Goal: Task Accomplishment & Management: Use online tool/utility

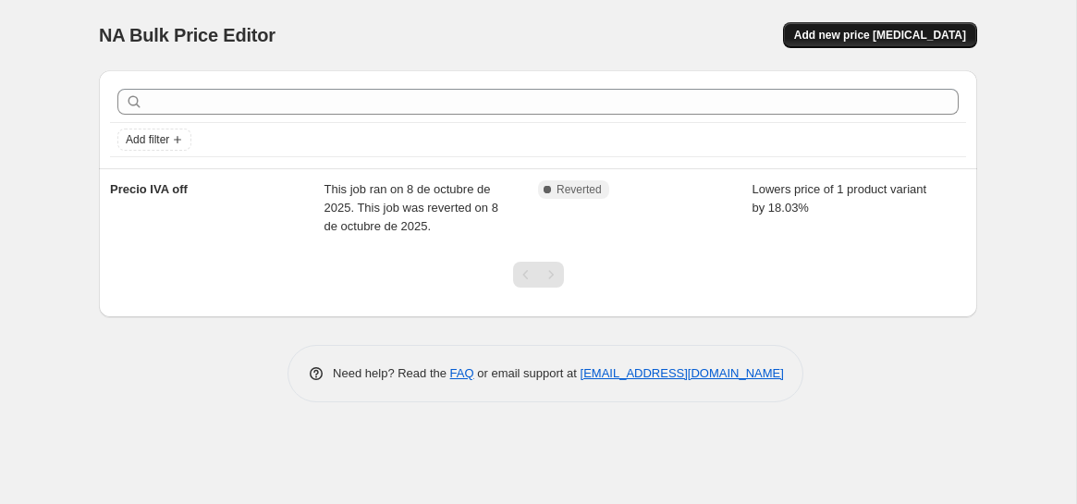
click at [902, 36] on span "Add new price [MEDICAL_DATA]" at bounding box center [880, 35] width 172 height 15
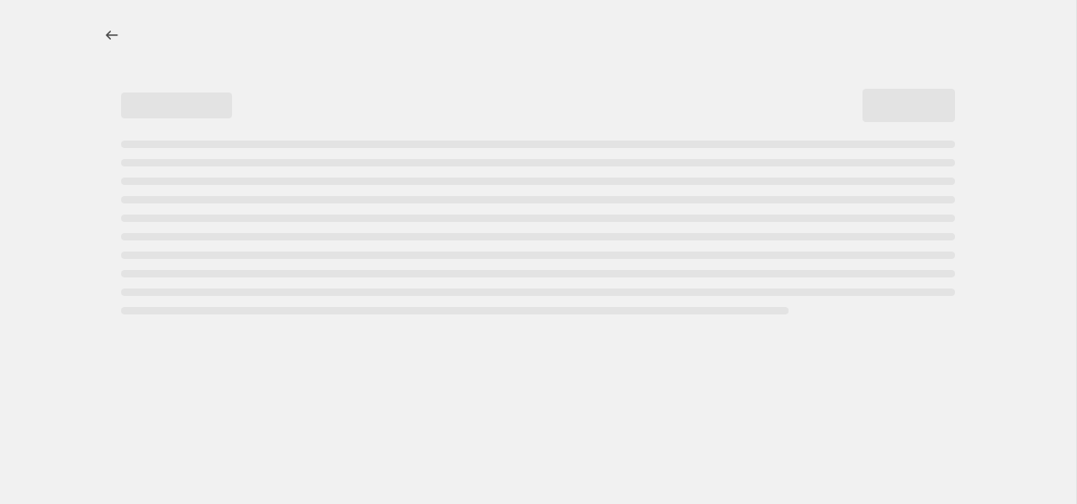
select select "percentage"
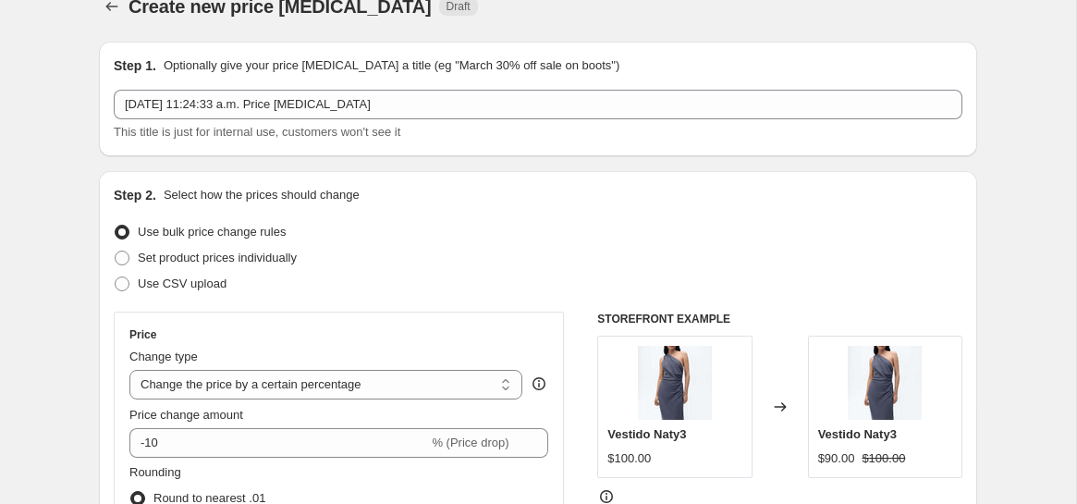
scroll to position [30, 0]
click at [488, 86] on div "Step 1. Optionally give your price [MEDICAL_DATA] a title (eg "March 30% off sa…" at bounding box center [538, 97] width 849 height 85
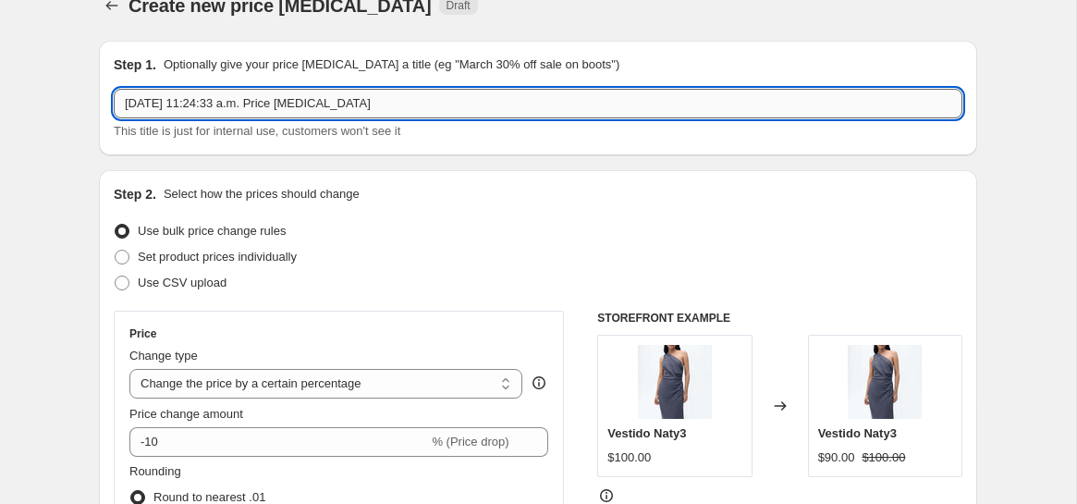
click at [469, 114] on input "[DATE] 11:24:33 a.m. Price [MEDICAL_DATA]" at bounding box center [538, 104] width 849 height 30
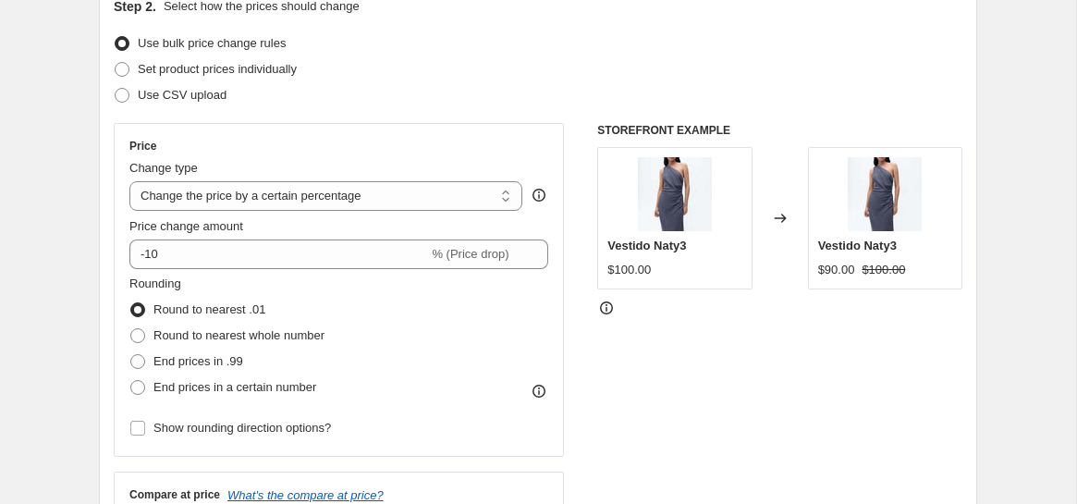
scroll to position [235, 0]
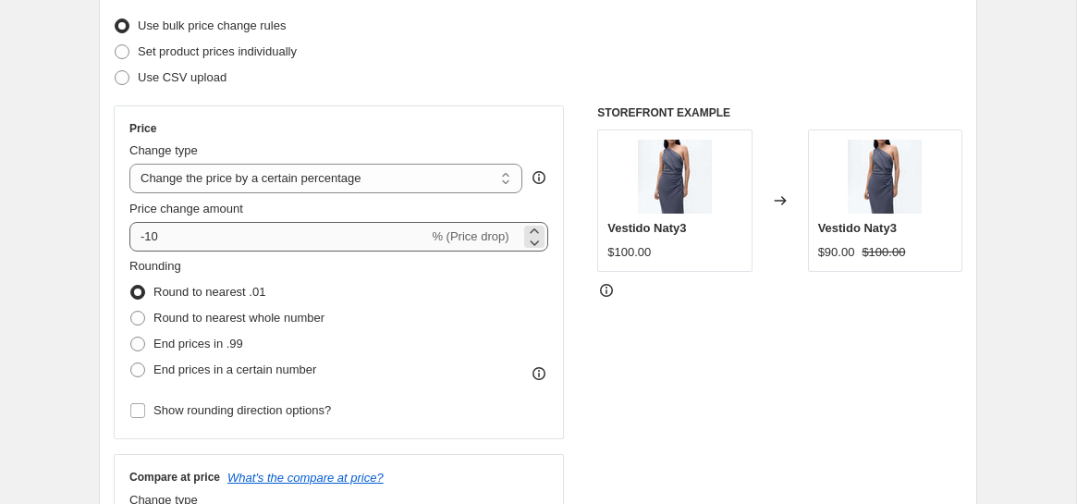
type input "test multivende"
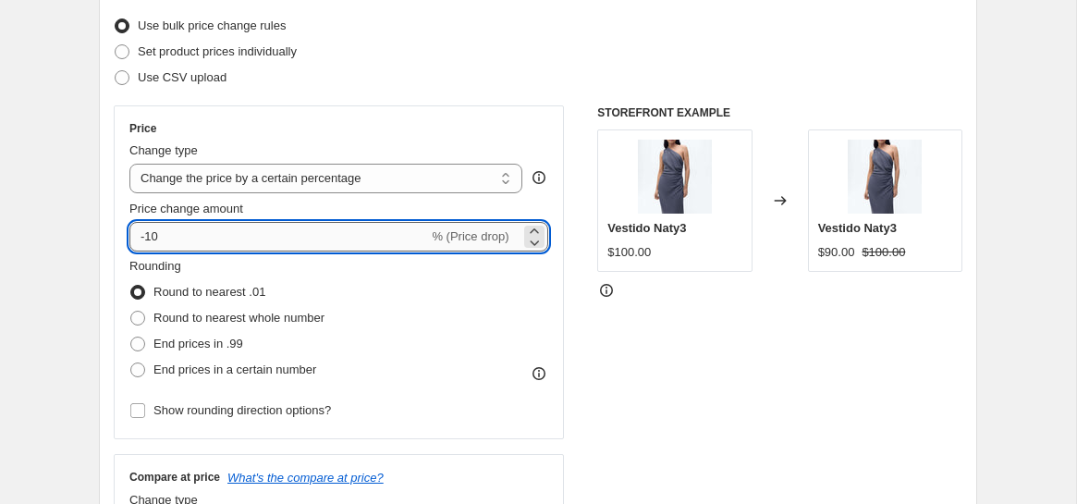
click at [369, 235] on input "-10" at bounding box center [278, 237] width 299 height 30
type input "-1"
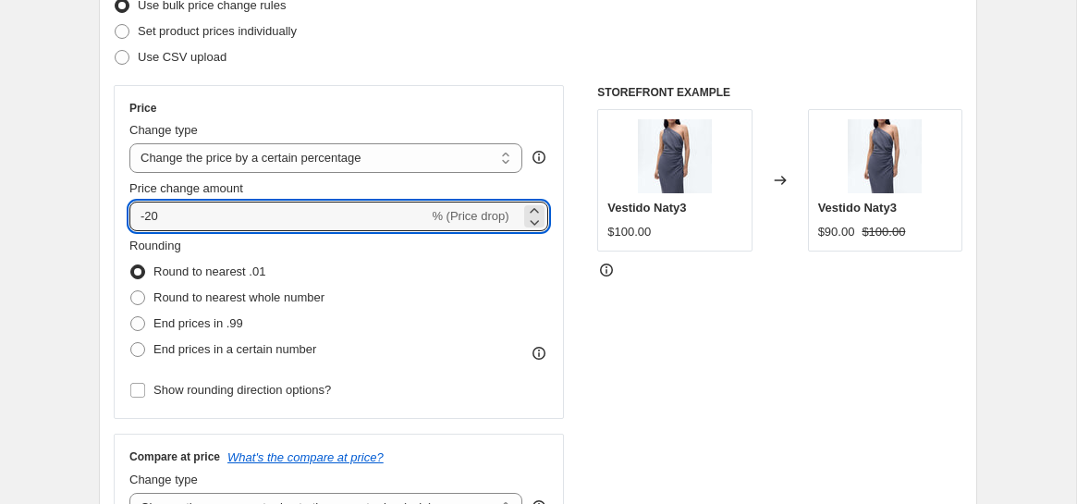
scroll to position [260, 0]
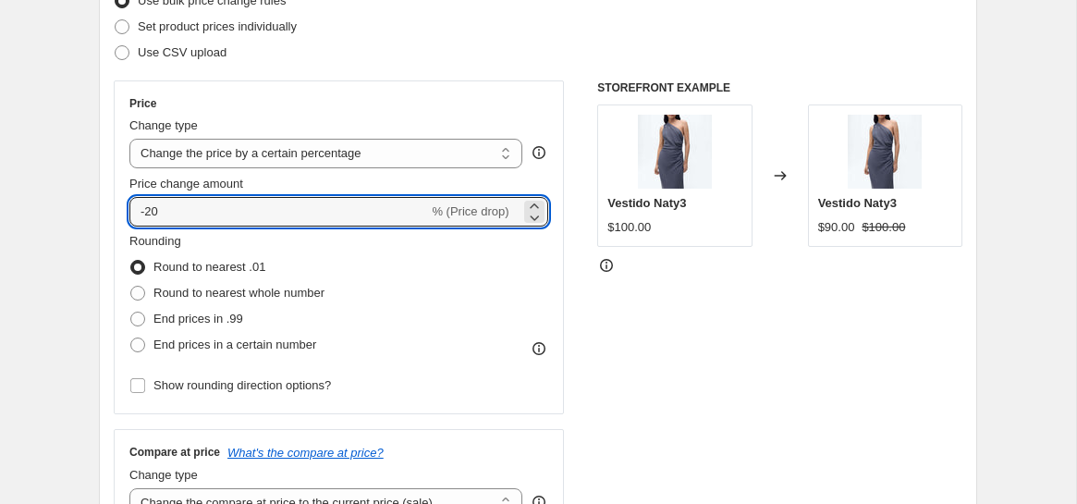
type input "-20"
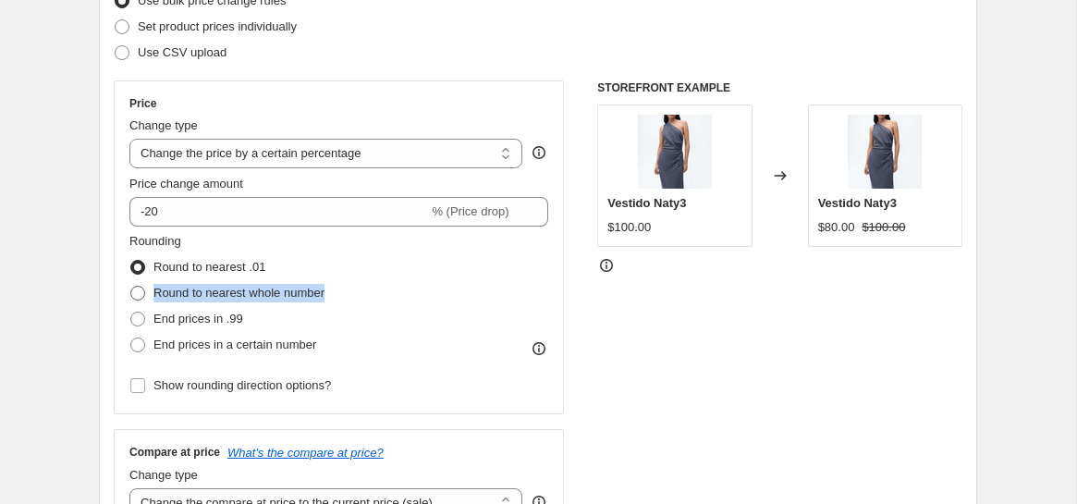
drag, startPoint x: 357, startPoint y: 294, endPoint x: 157, endPoint y: 296, distance: 199.8
click at [157, 296] on div "Rounding Round to nearest .01 Round to nearest whole number End prices in .99 E…" at bounding box center [338, 295] width 419 height 126
click at [145, 301] on div at bounding box center [145, 301] width 0 height 0
click at [411, 328] on div "Rounding Round to nearest .01 Round to nearest whole number End prices in .99 E…" at bounding box center [338, 295] width 419 height 126
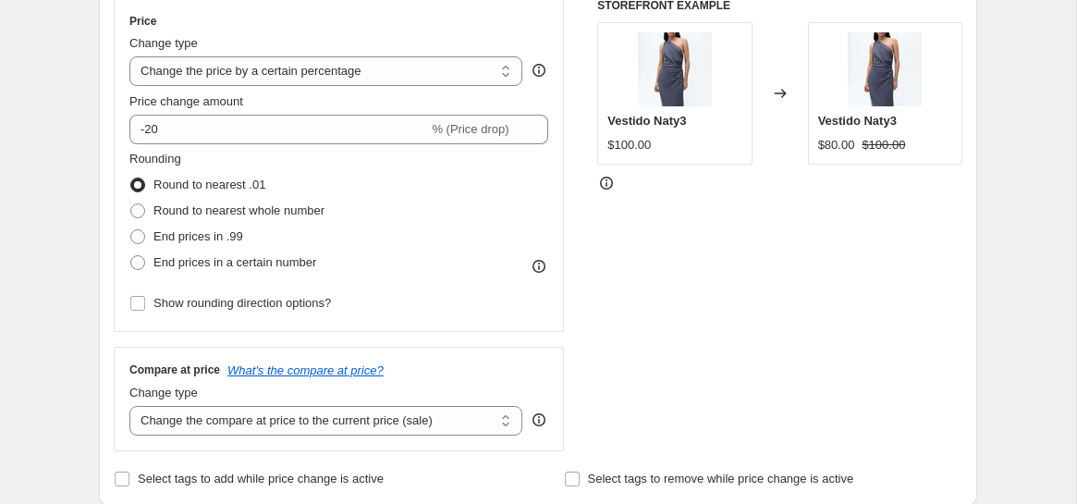
scroll to position [344, 0]
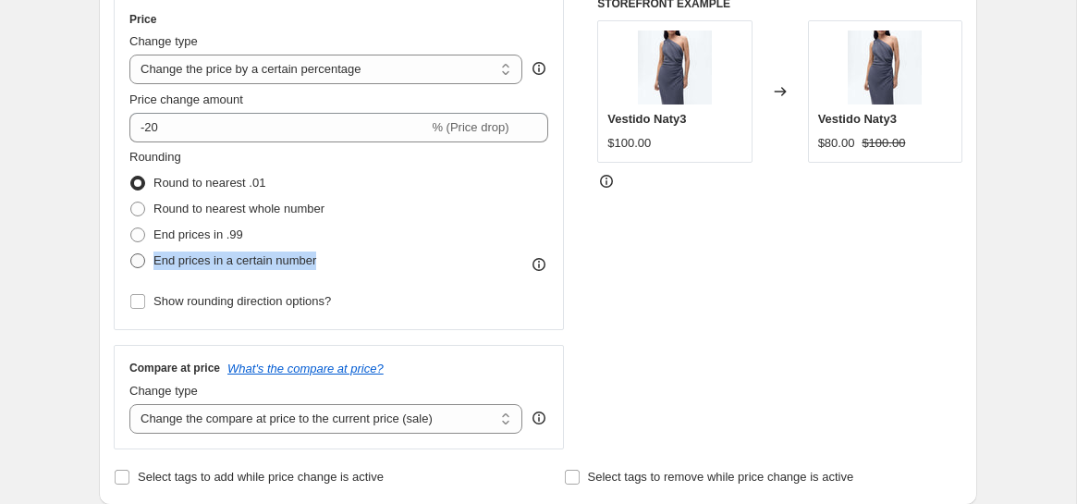
drag, startPoint x: 344, startPoint y: 255, endPoint x: 155, endPoint y: 258, distance: 188.7
click at [155, 258] on div "Rounding Round to nearest .01 Round to nearest whole number End prices in .99 E…" at bounding box center [338, 211] width 419 height 126
click at [143, 228] on div at bounding box center [143, 228] width 0 height 0
click at [424, 295] on div "Rounding Round to nearest .01 Round to nearest whole number End prices in .99 E…" at bounding box center [338, 231] width 419 height 166
click at [141, 252] on span at bounding box center [137, 260] width 17 height 17
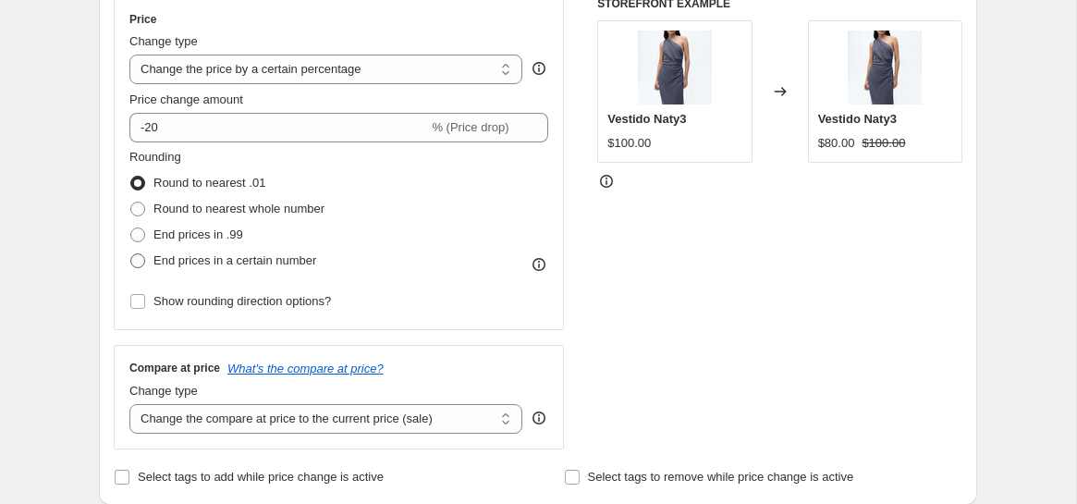
click at [131, 253] on input "End prices in a certain number" at bounding box center [130, 253] width 1 height 1
radio input "true"
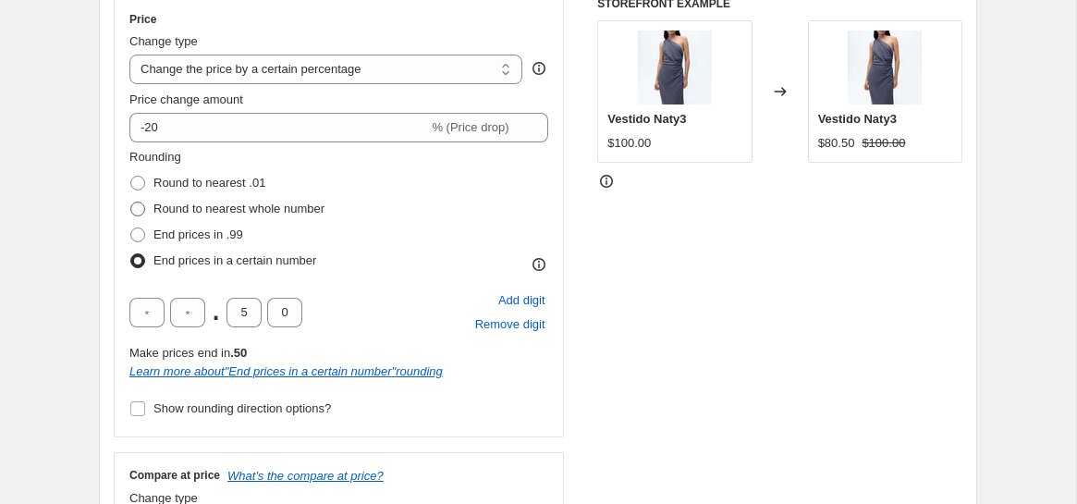
click at [137, 208] on span at bounding box center [137, 209] width 15 height 15
click at [131, 203] on input "Round to nearest whole number" at bounding box center [130, 202] width 1 height 1
radio input "true"
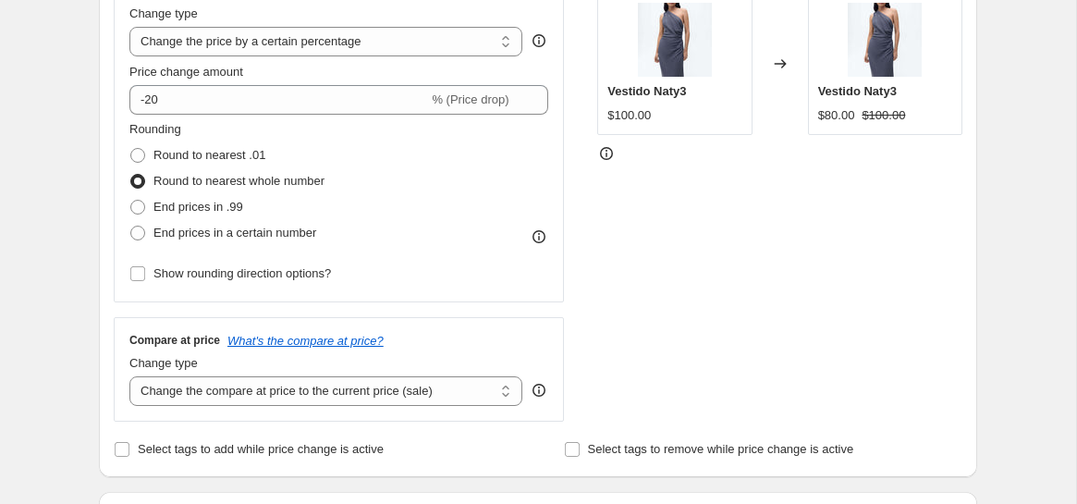
scroll to position [373, 0]
click at [133, 156] on span at bounding box center [137, 154] width 15 height 15
click at [131, 148] on input "Round to nearest .01" at bounding box center [130, 147] width 1 height 1
radio input "true"
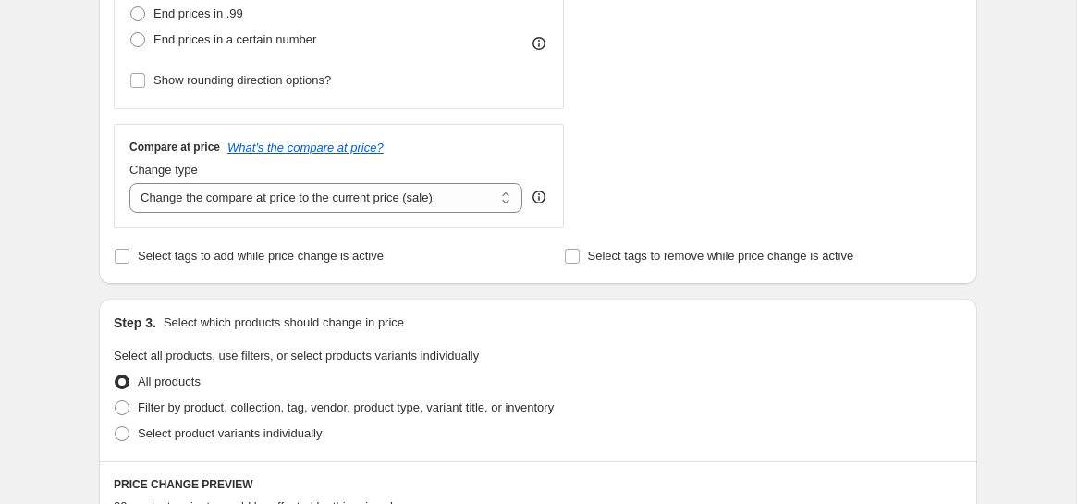
scroll to position [568, 0]
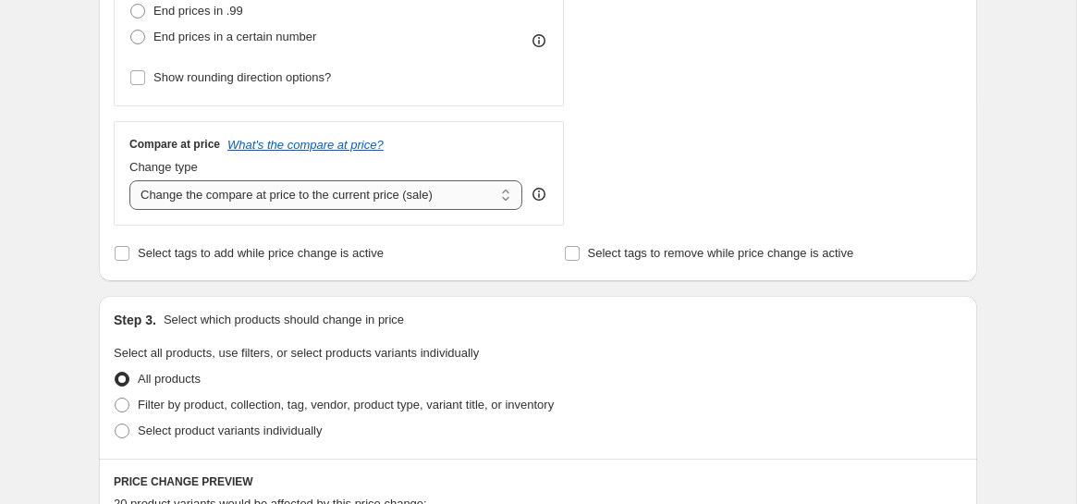
click at [349, 202] on select "Change the compare at price to the current price (sale) Change the compare at p…" at bounding box center [325, 195] width 393 height 30
select select "no_change"
click at [129, 180] on select "Change the compare at price to the current price (sale) Change the compare at p…" at bounding box center [325, 195] width 393 height 30
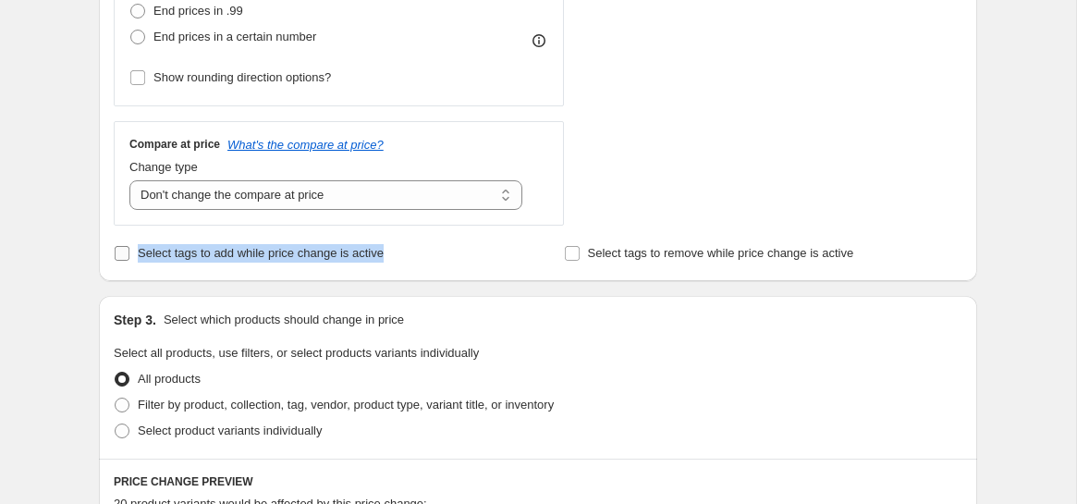
drag, startPoint x: 422, startPoint y: 253, endPoint x: 140, endPoint y: 255, distance: 282.1
click at [140, 255] on div "Select tags to add while price change is active" at bounding box center [313, 253] width 399 height 26
click at [128, 261] on div at bounding box center [128, 261] width 0 height 0
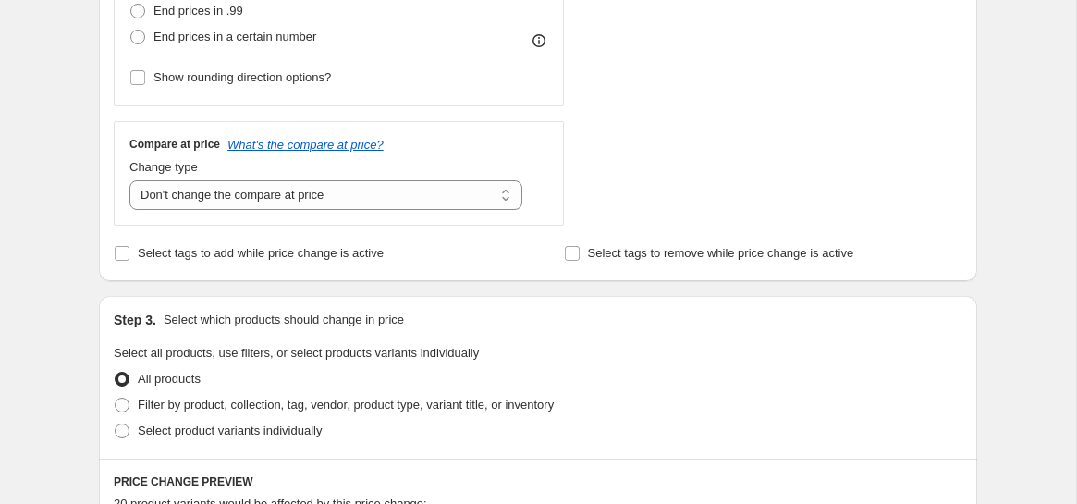
click at [481, 265] on div "Select tags to add while price change is active" at bounding box center [313, 253] width 399 height 26
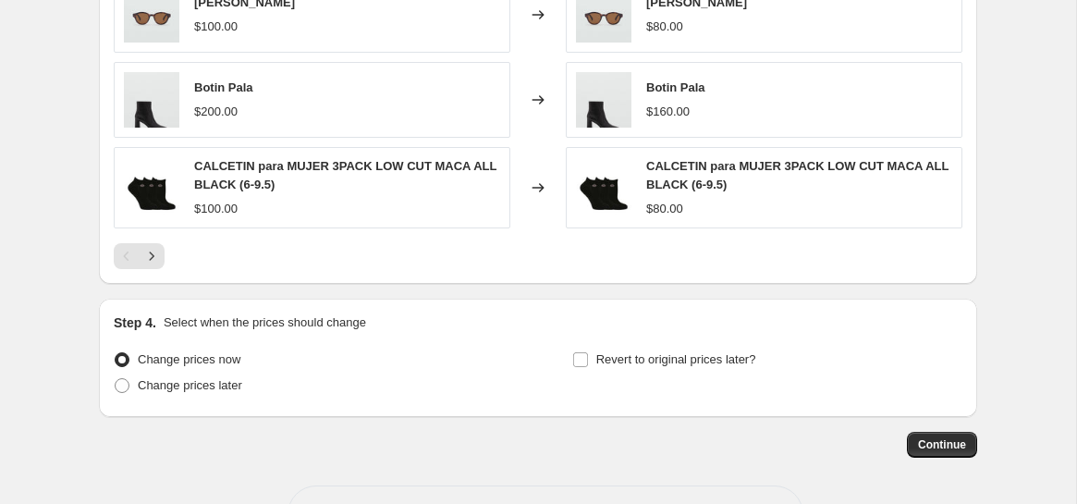
scroll to position [1350, 0]
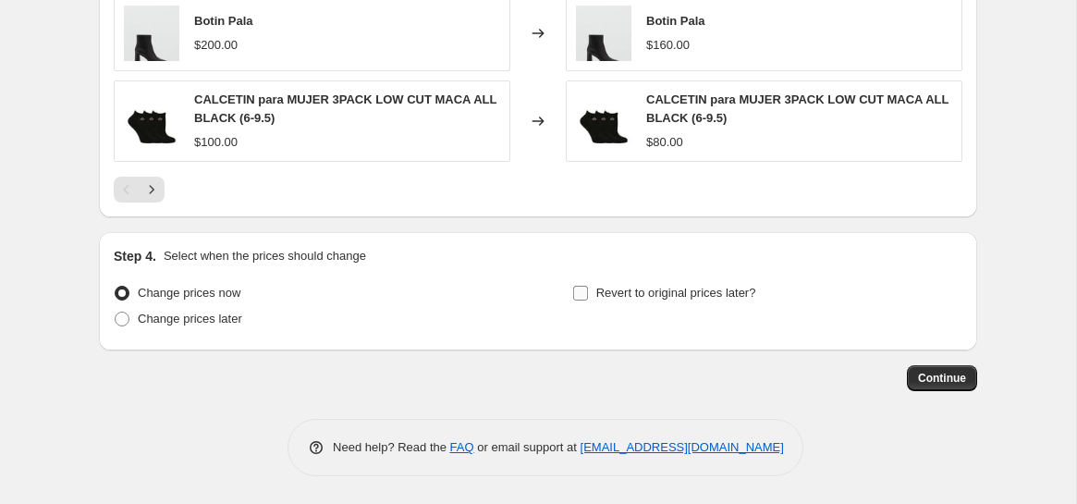
click at [584, 297] on input "Revert to original prices later?" at bounding box center [580, 293] width 15 height 15
checkbox input "true"
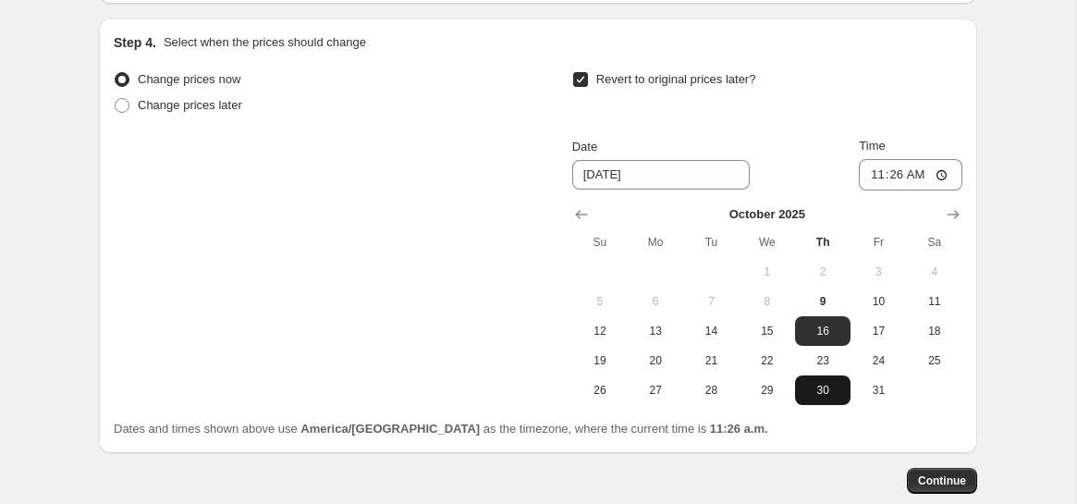
scroll to position [1572, 0]
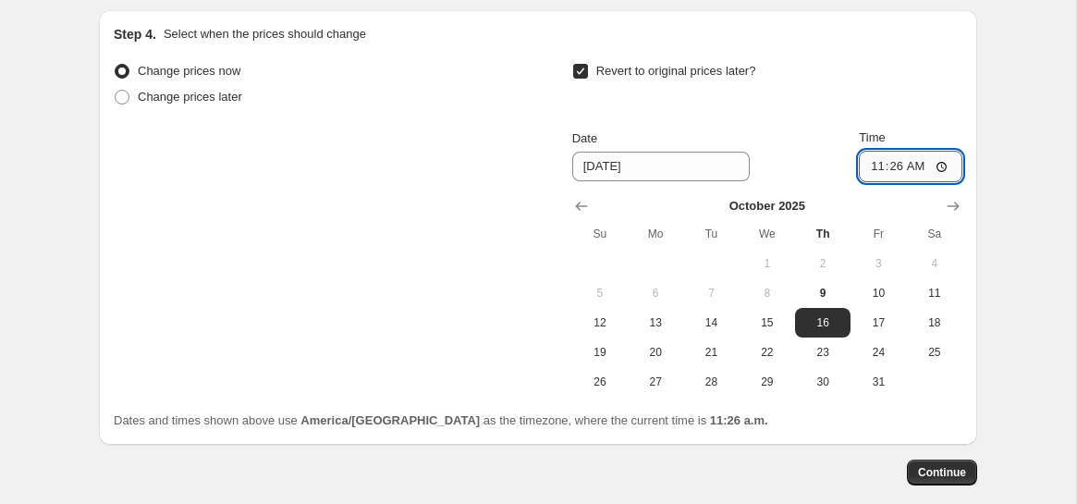
click at [925, 176] on input "11:26" at bounding box center [911, 166] width 104 height 31
click at [907, 170] on input "11:26" at bounding box center [911, 166] width 104 height 31
click at [931, 165] on input "11:26" at bounding box center [911, 166] width 104 height 31
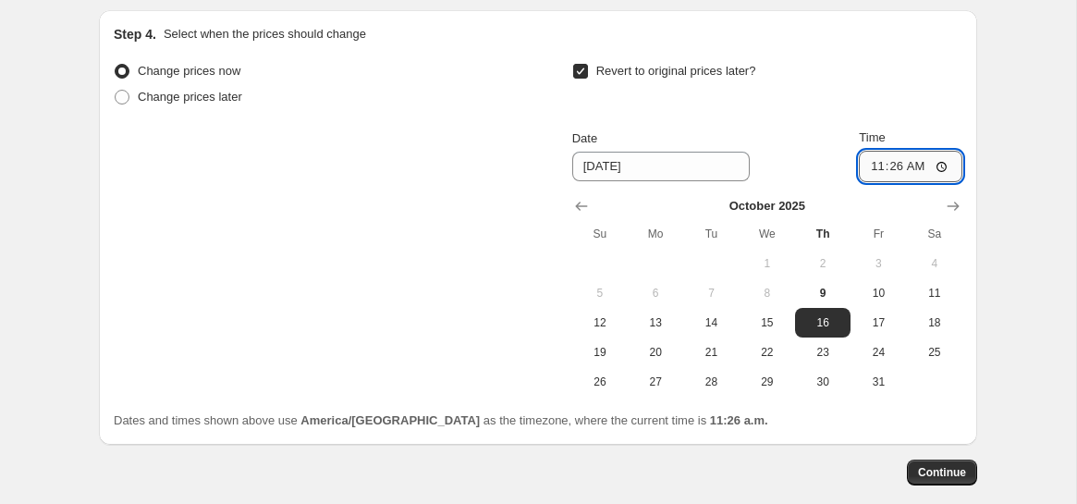
click at [888, 167] on input "11:26" at bounding box center [911, 166] width 104 height 31
click at [943, 164] on input "11:26" at bounding box center [911, 166] width 104 height 31
type input "14:30"
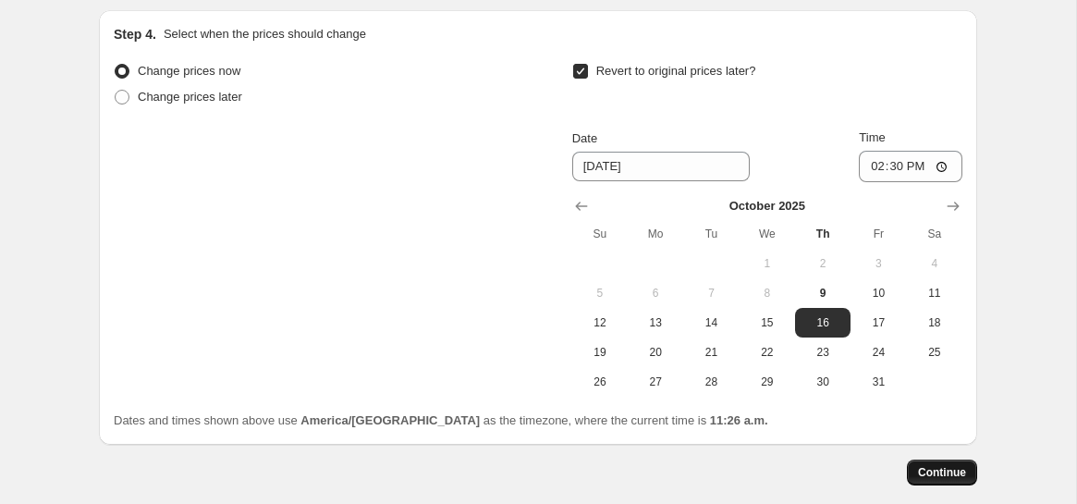
click at [961, 474] on span "Continue" at bounding box center [942, 472] width 48 height 15
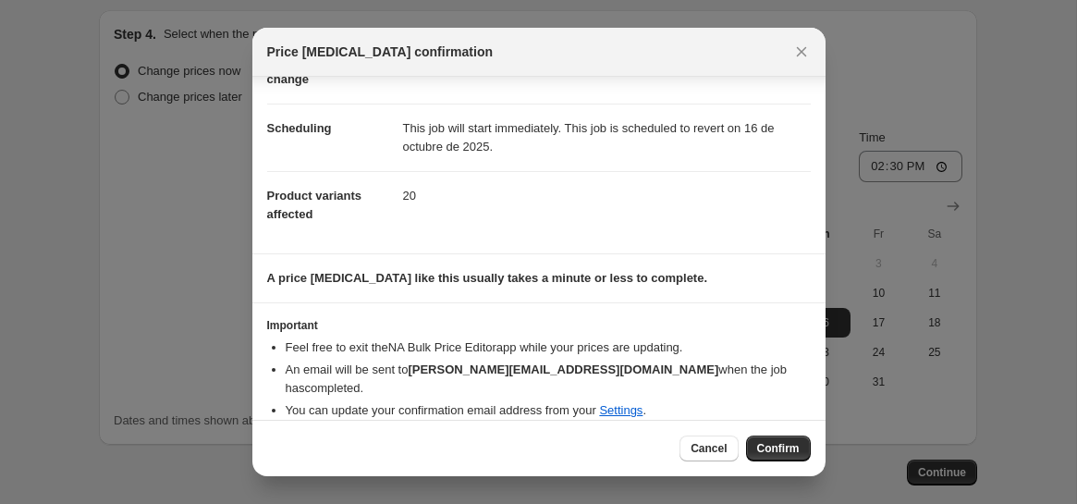
scroll to position [122, 0]
click at [776, 452] on span "Confirm" at bounding box center [778, 448] width 43 height 15
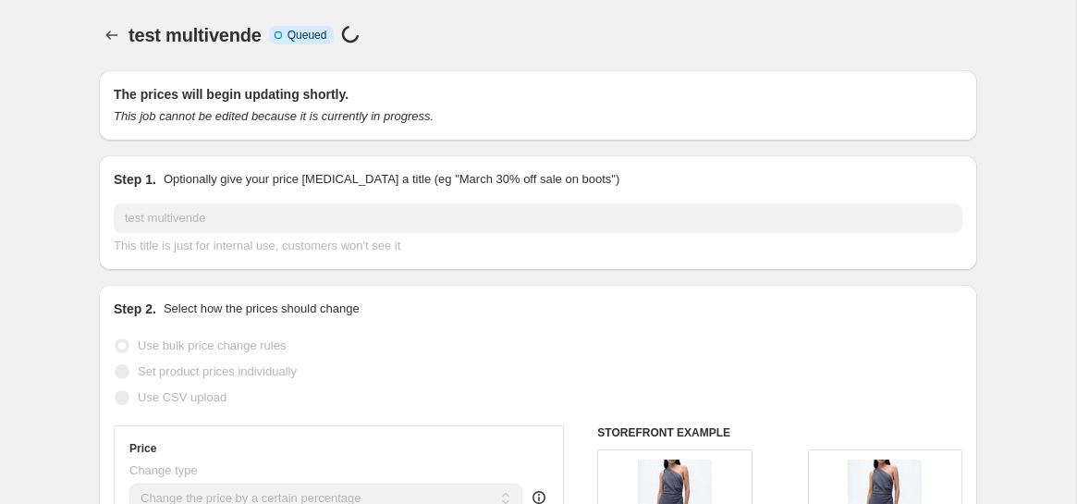
scroll to position [1572, 0]
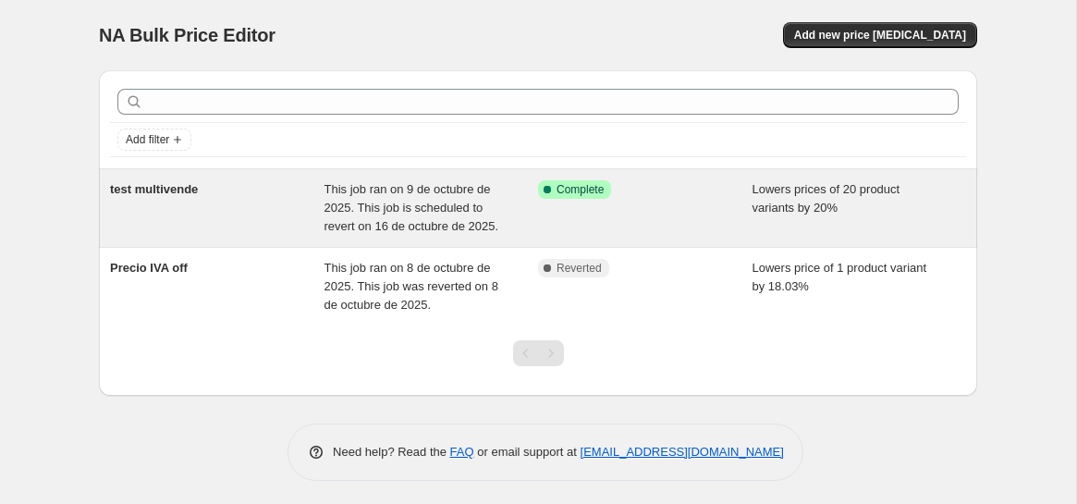
click at [448, 206] on span "This job ran on 9 de octubre de 2025. This job is scheduled to revert on 16 de …" at bounding box center [412, 207] width 175 height 51
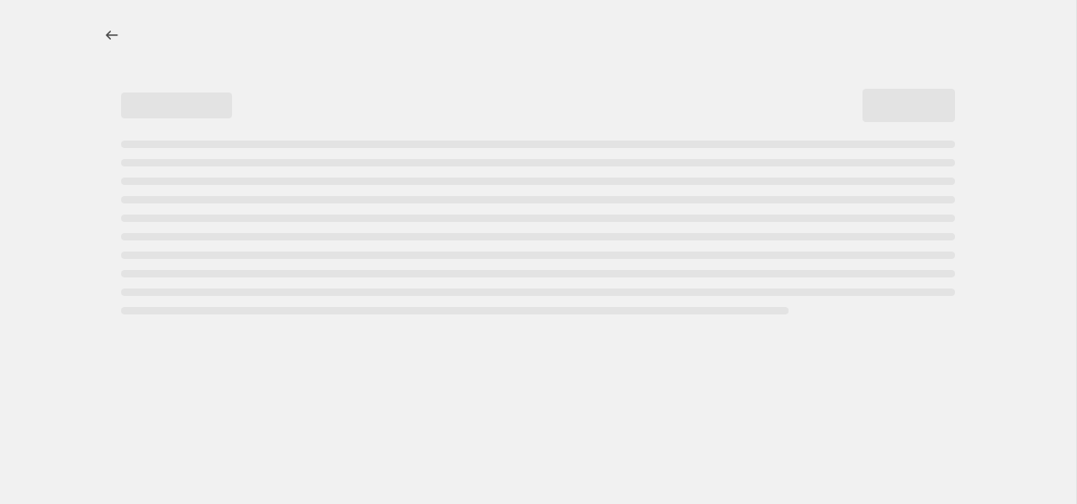
select select "percentage"
select select "no_change"
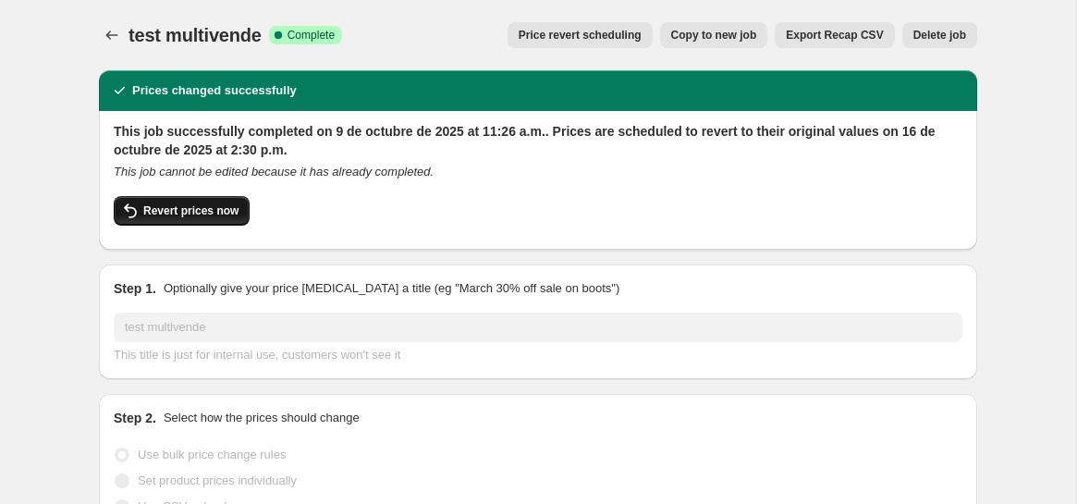
click at [219, 220] on button "Revert prices now" at bounding box center [182, 211] width 136 height 30
checkbox input "false"
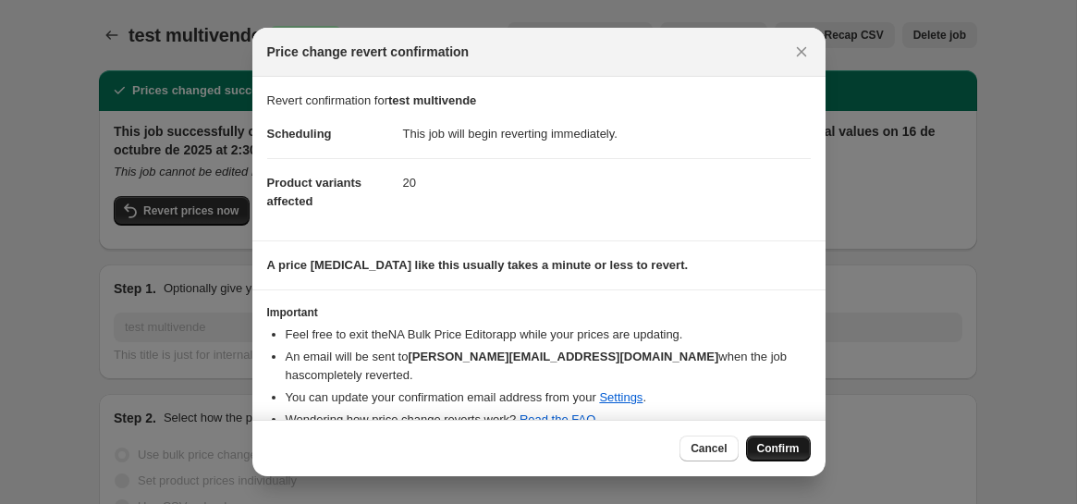
click at [777, 449] on span "Confirm" at bounding box center [778, 448] width 43 height 15
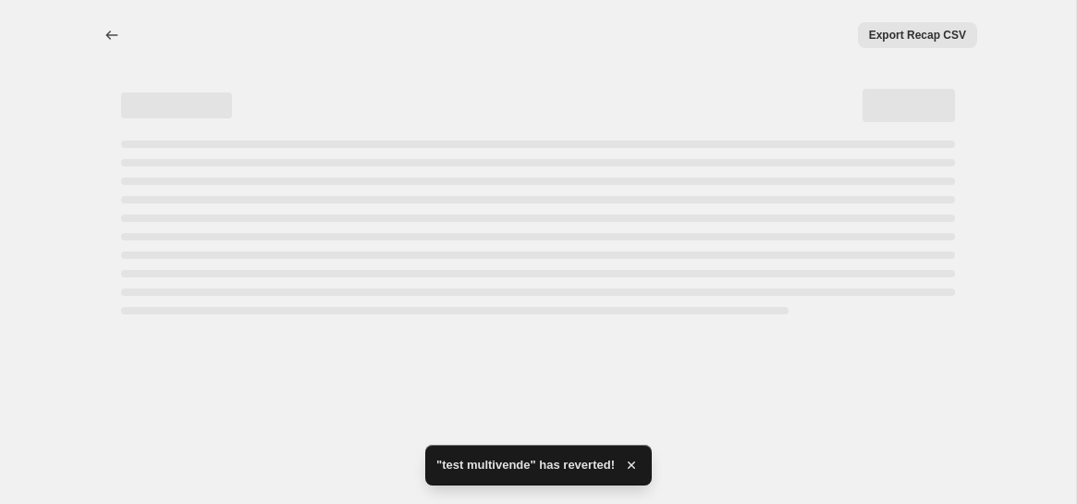
select select "percentage"
select select "no_change"
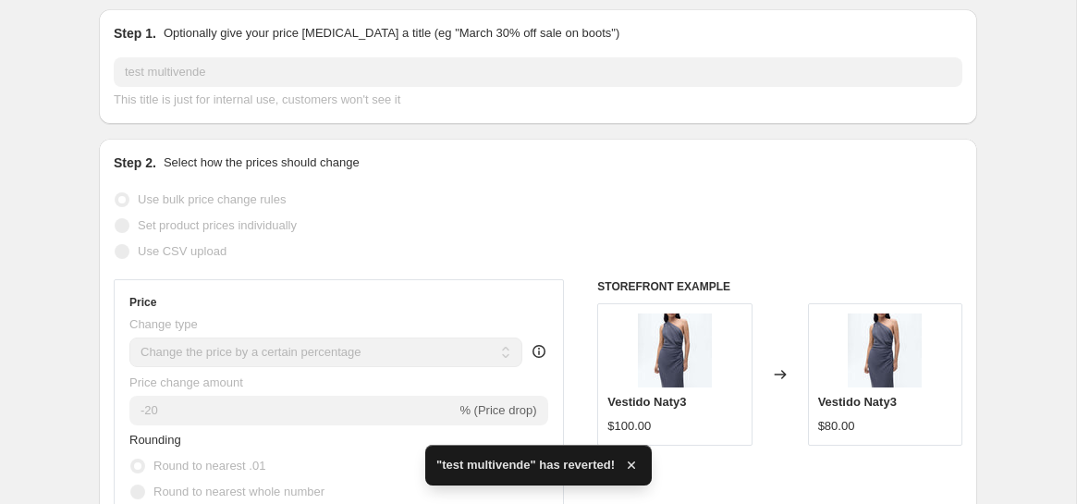
checkbox input "true"
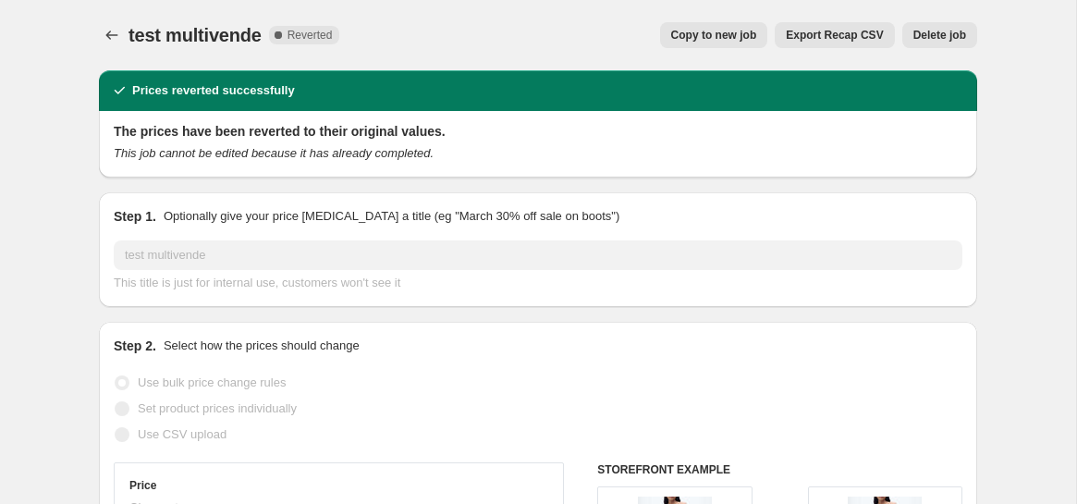
click at [691, 37] on span "Copy to new job" at bounding box center [714, 35] width 86 height 15
select select "percentage"
select select "no_change"
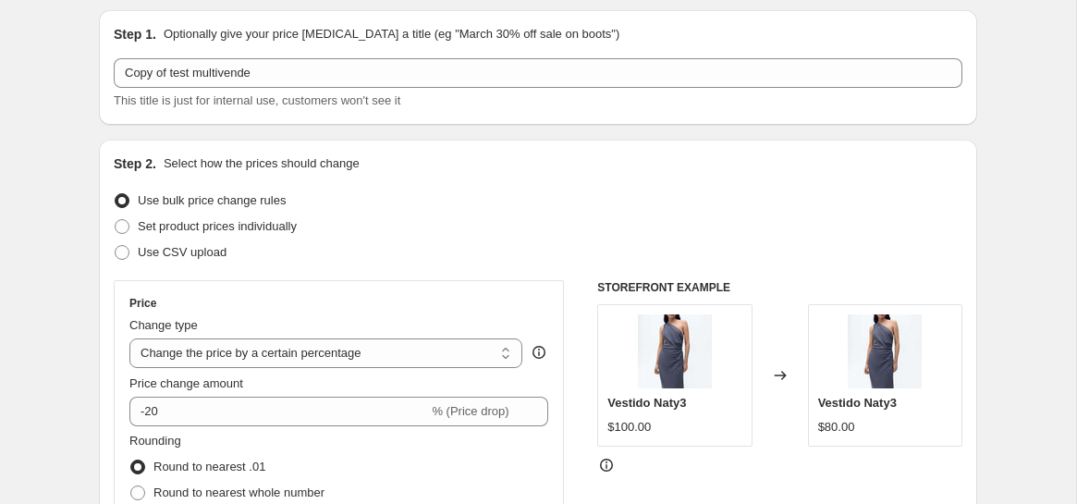
scroll to position [80, 0]
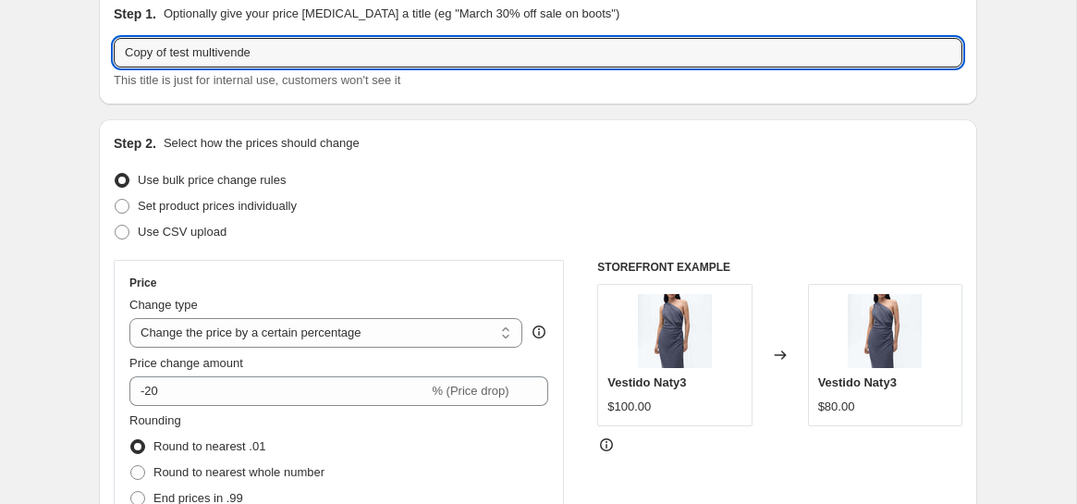
drag, startPoint x: 170, startPoint y: 48, endPoint x: 66, endPoint y: 47, distance: 104.5
click at [246, 55] on input "test multivende" at bounding box center [538, 53] width 849 height 30
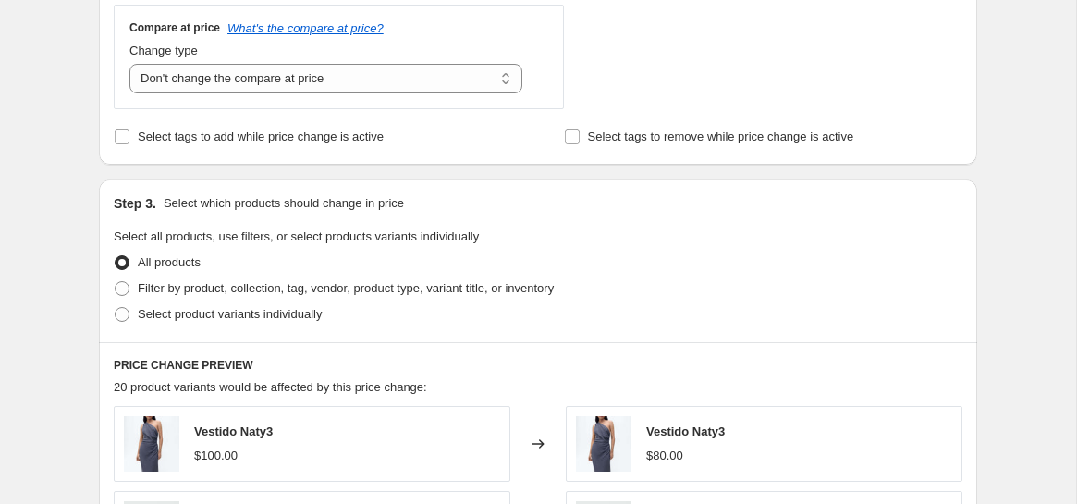
scroll to position [723, 0]
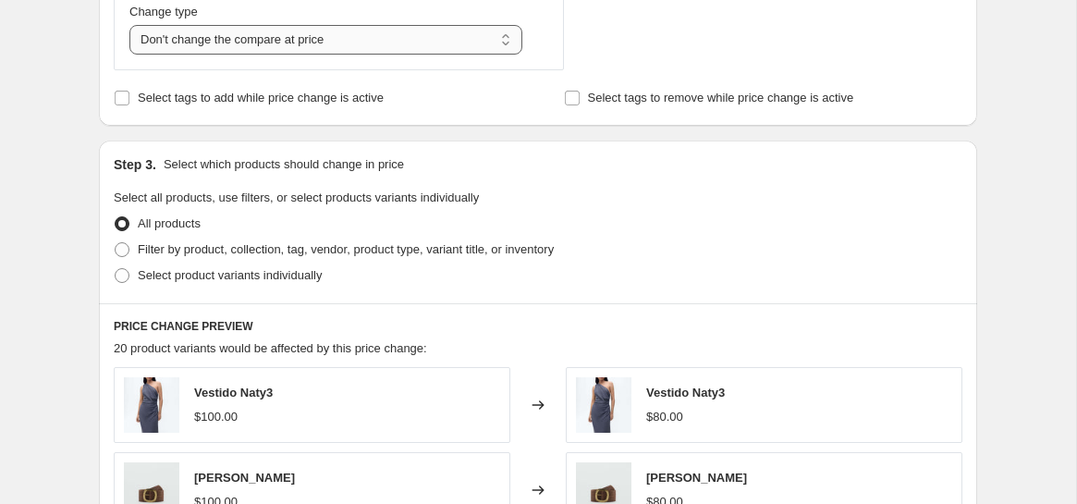
type input "test multivende 002"
click at [363, 40] on select "Change the compare at price to the current price (sale) Change the compare at p…" at bounding box center [325, 40] width 393 height 30
click at [129, 25] on select "Change the compare at price to the current price (sale) Change the compare at p…" at bounding box center [325, 40] width 393 height 30
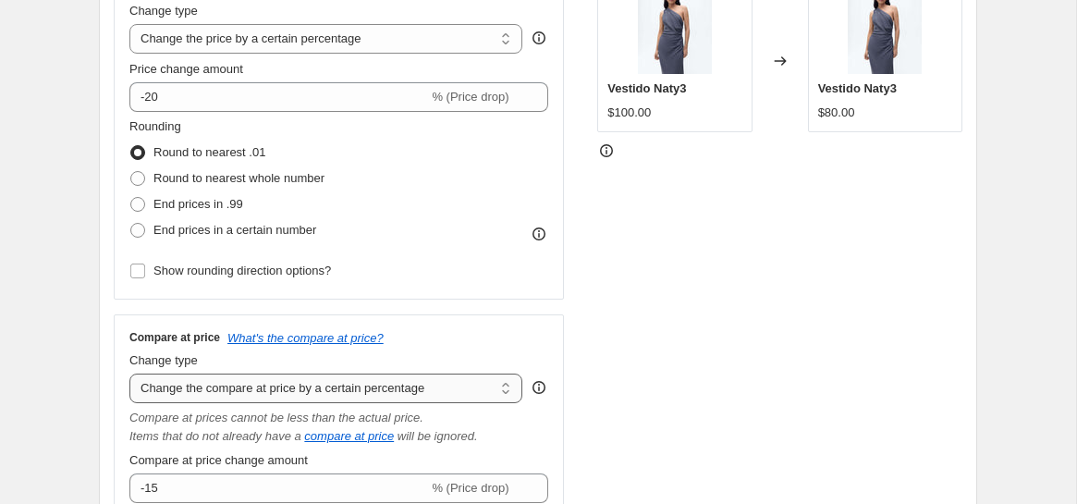
scroll to position [378, 0]
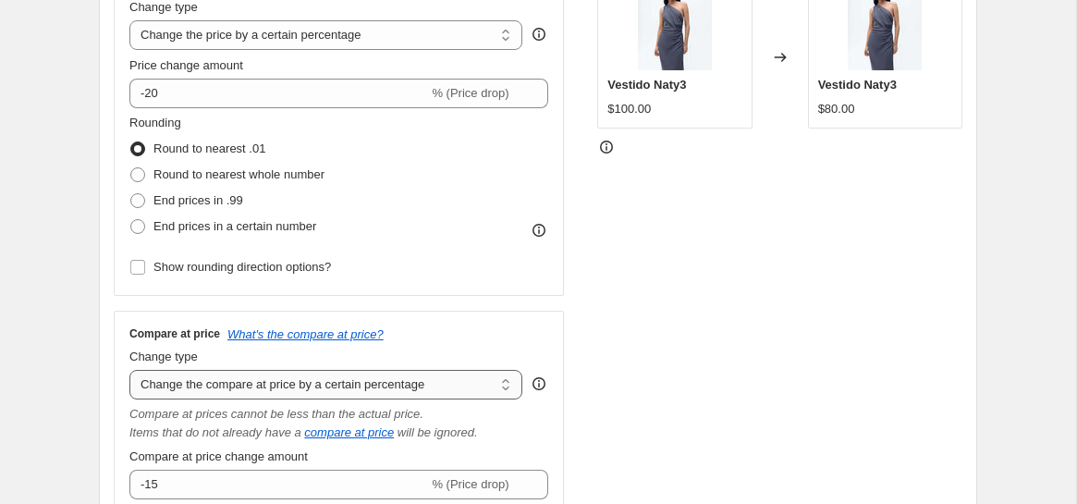
click at [399, 384] on select "Change the compare at price to the current price (sale) Change the compare at p…" at bounding box center [325, 385] width 393 height 30
select select "ep"
click at [129, 370] on select "Change the compare at price to the current price (sale) Change the compare at p…" at bounding box center [325, 385] width 393 height 30
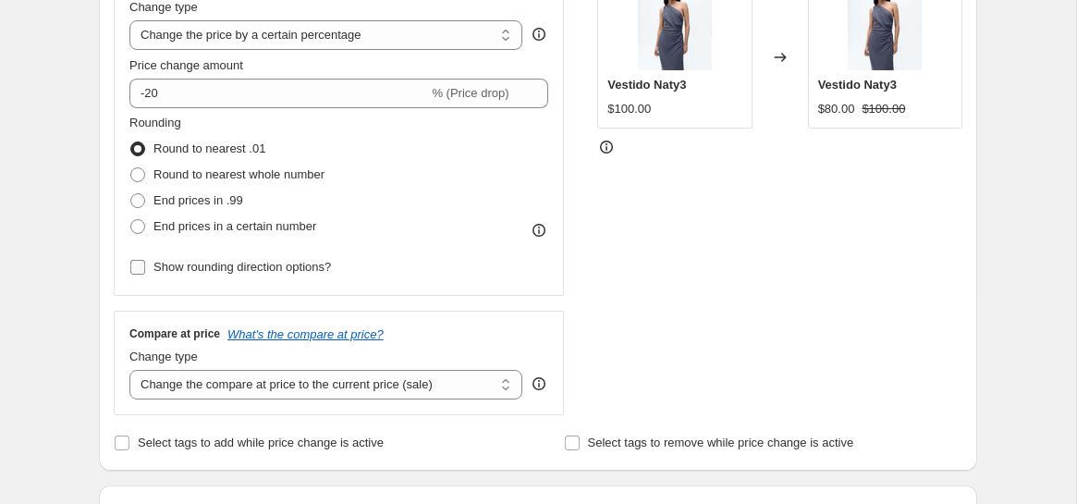
click at [150, 269] on label "Show rounding direction options?" at bounding box center [230, 267] width 202 height 26
click at [145, 269] on input "Show rounding direction options?" at bounding box center [137, 267] width 15 height 15
checkbox input "true"
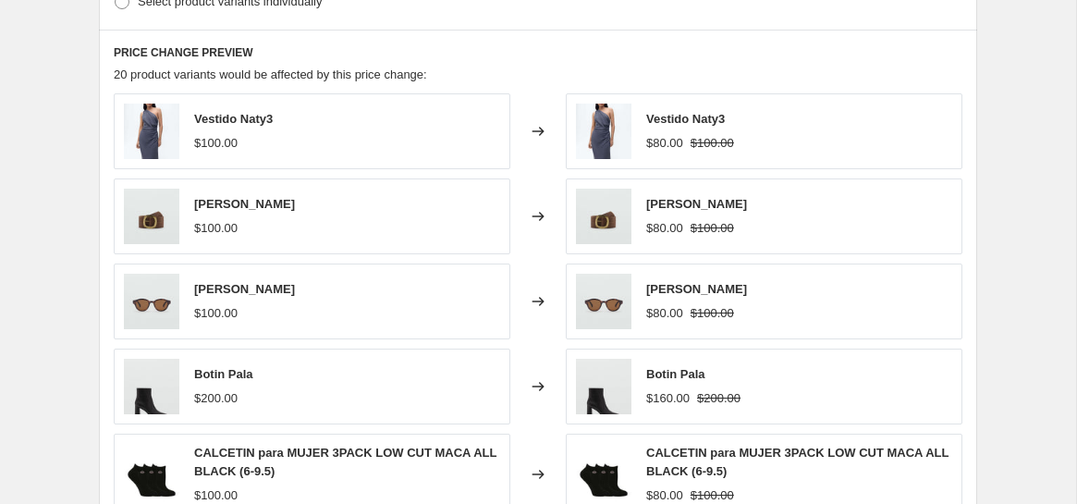
scroll to position [1465, 0]
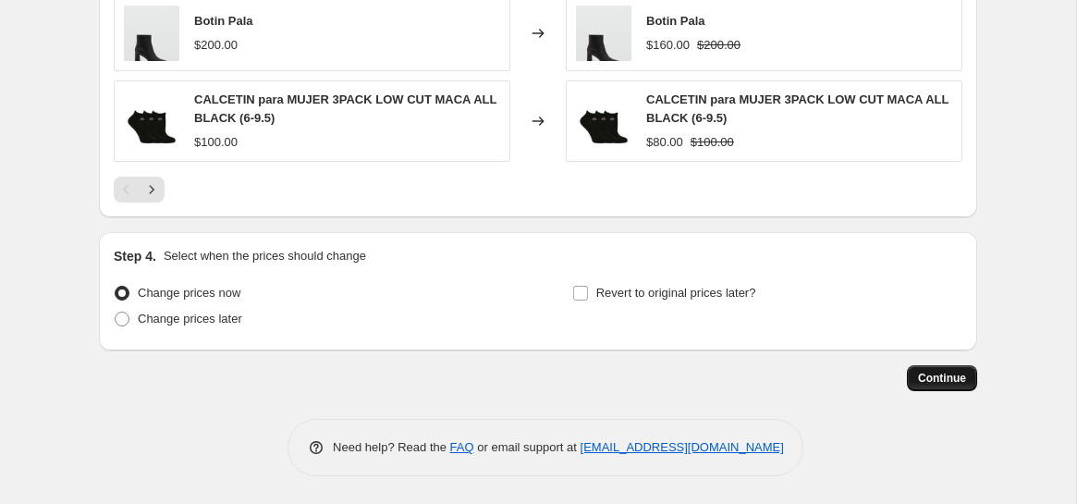
click at [935, 379] on span "Continue" at bounding box center [942, 378] width 48 height 15
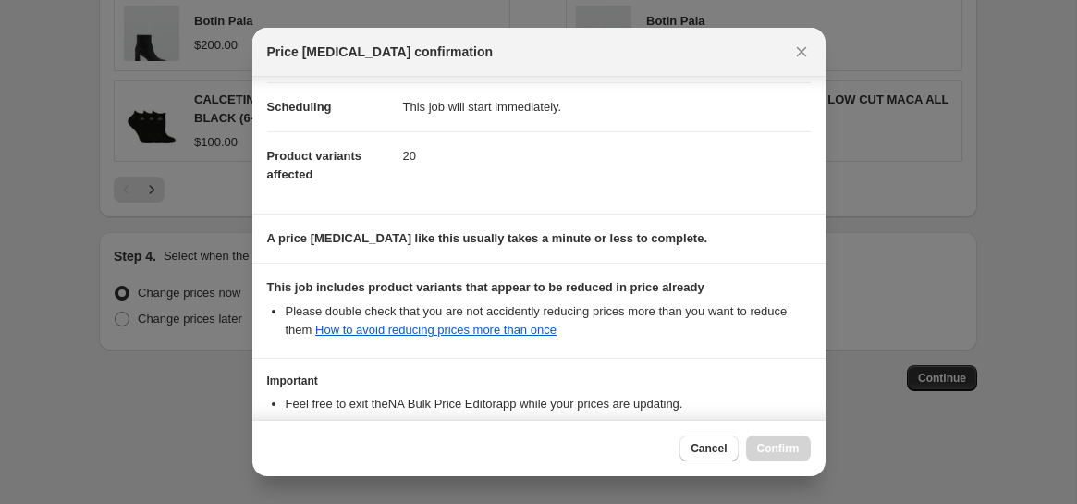
scroll to position [275, 0]
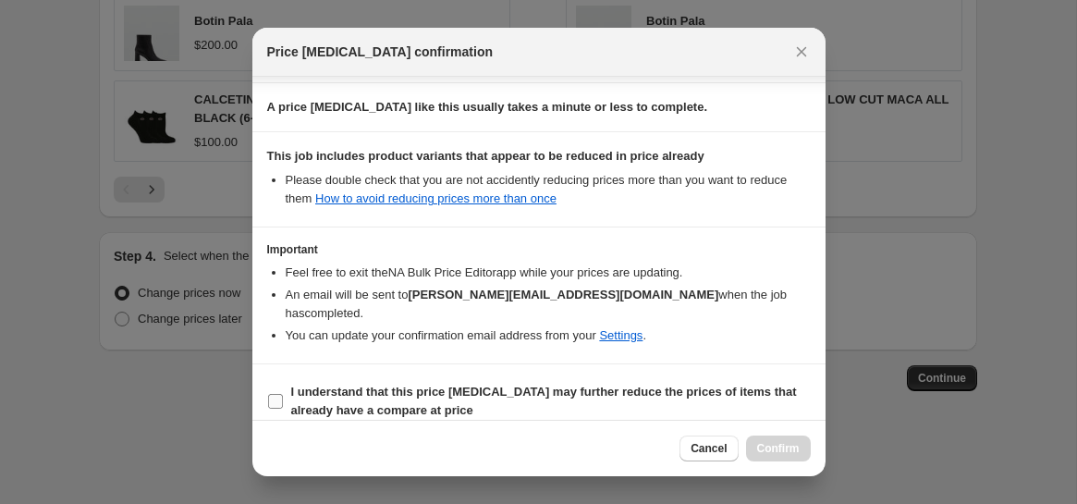
click at [276, 394] on input "I understand that this price [MEDICAL_DATA] may further reduce the prices of it…" at bounding box center [275, 401] width 15 height 15
checkbox input "true"
click at [772, 450] on span "Confirm" at bounding box center [778, 448] width 43 height 15
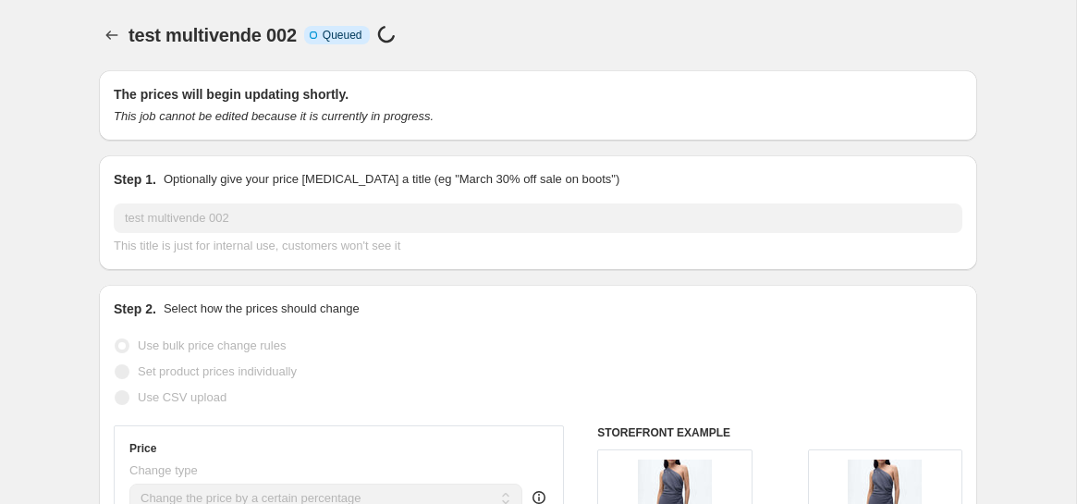
scroll to position [1465, 0]
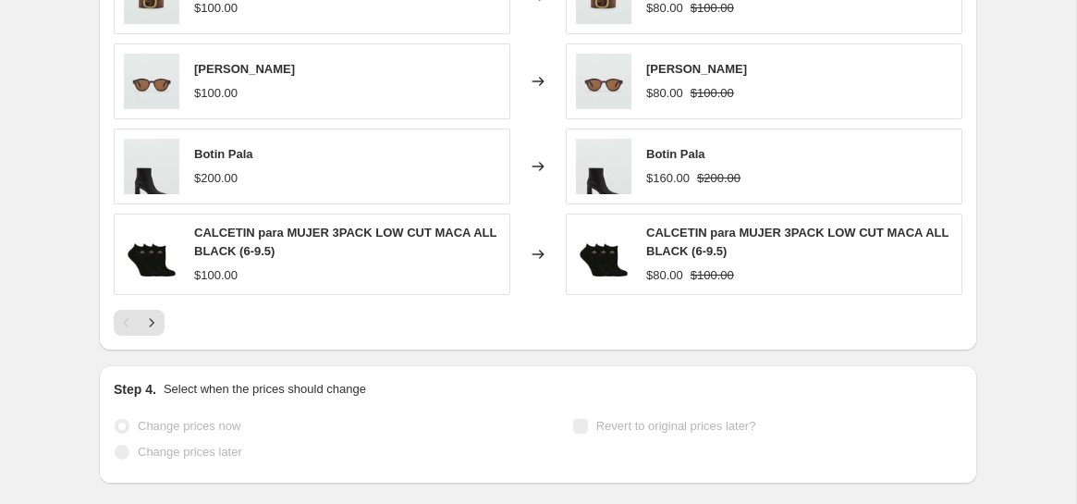
select select "percentage"
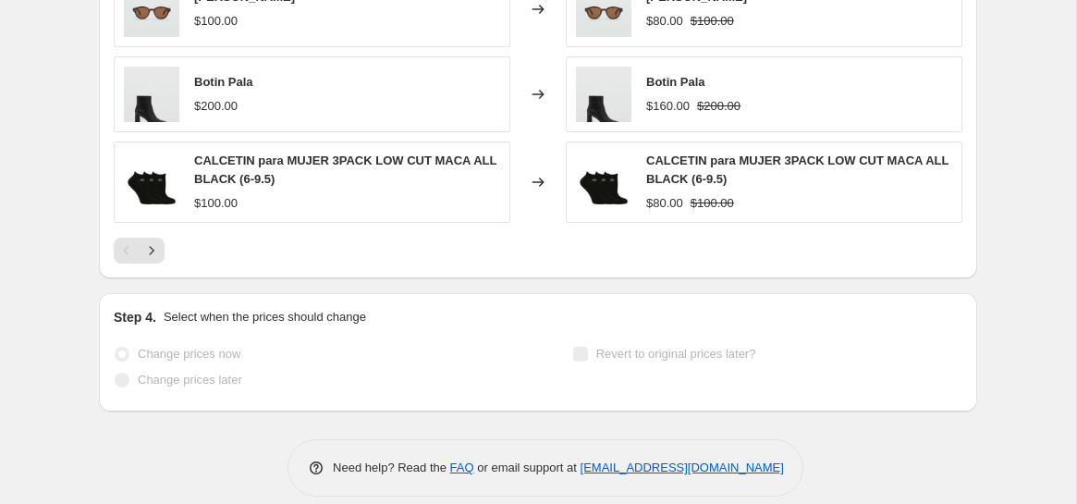
scroll to position [0, 0]
